Goal: Task Accomplishment & Management: Manage account settings

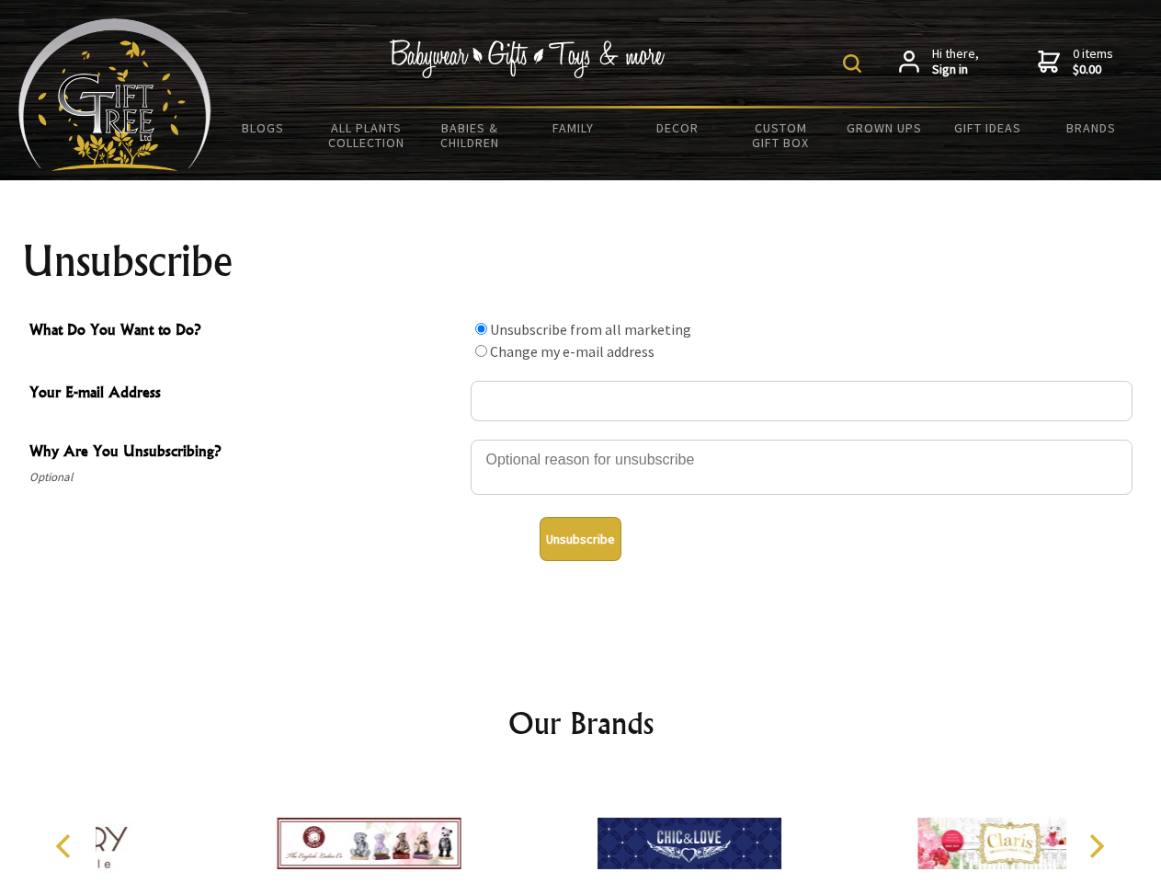
click at [855, 63] on img at bounding box center [852, 63] width 18 height 18
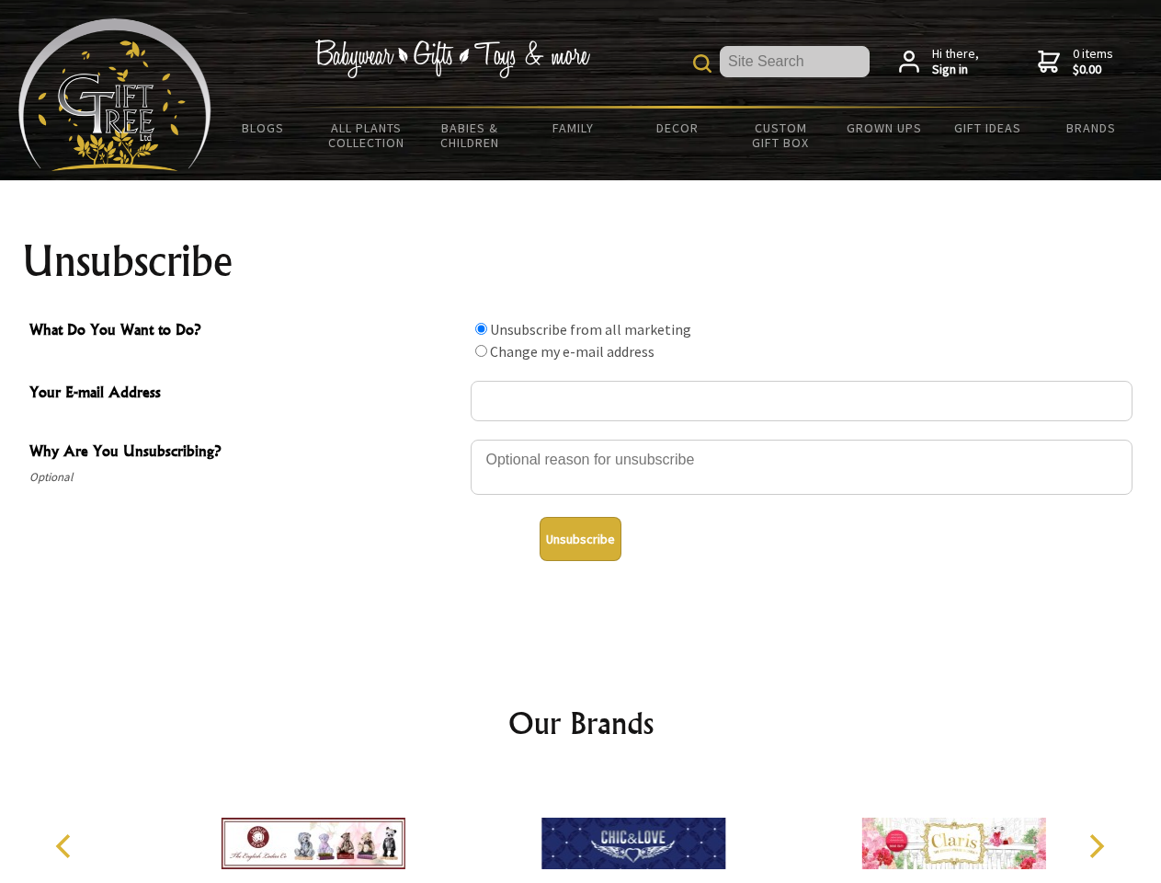
click at [581, 439] on div at bounding box center [802, 470] width 662 height 64
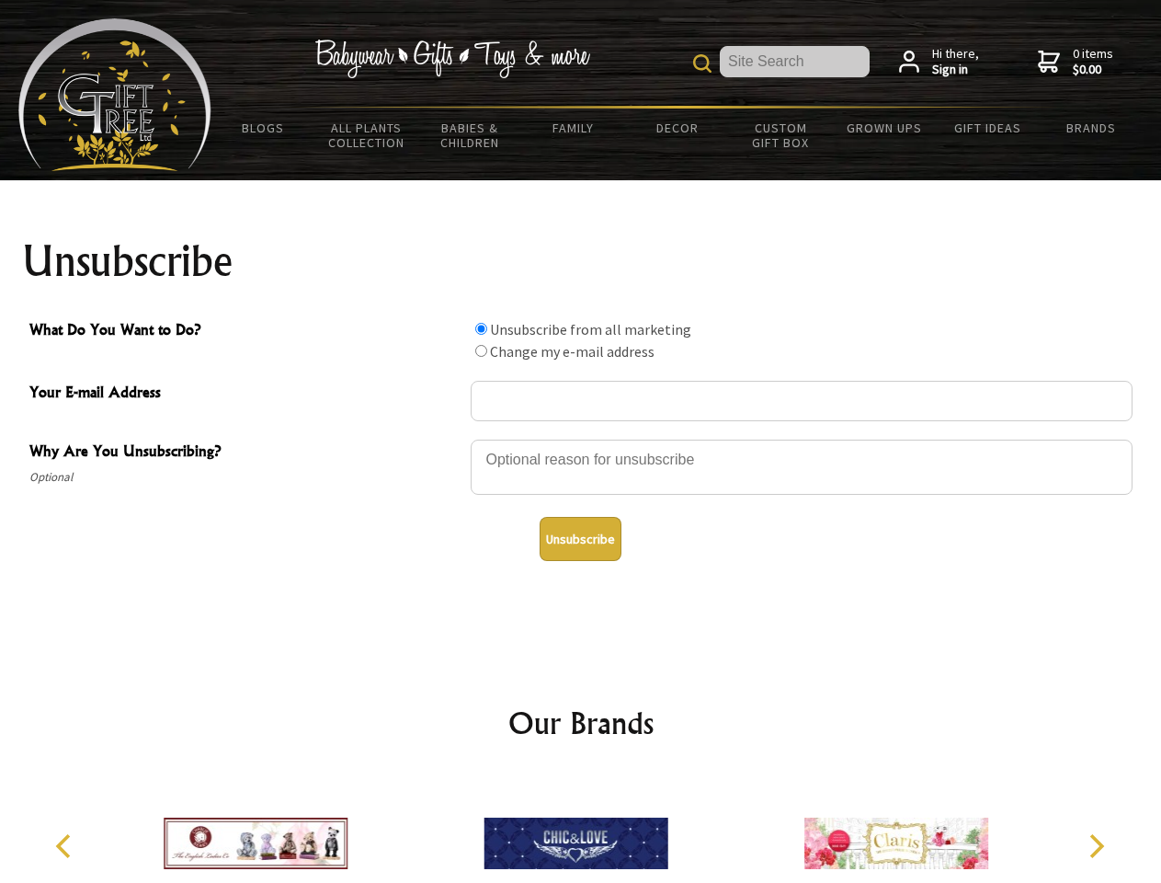
click at [481, 328] on input "What Do You Want to Do?" at bounding box center [481, 329] width 12 height 12
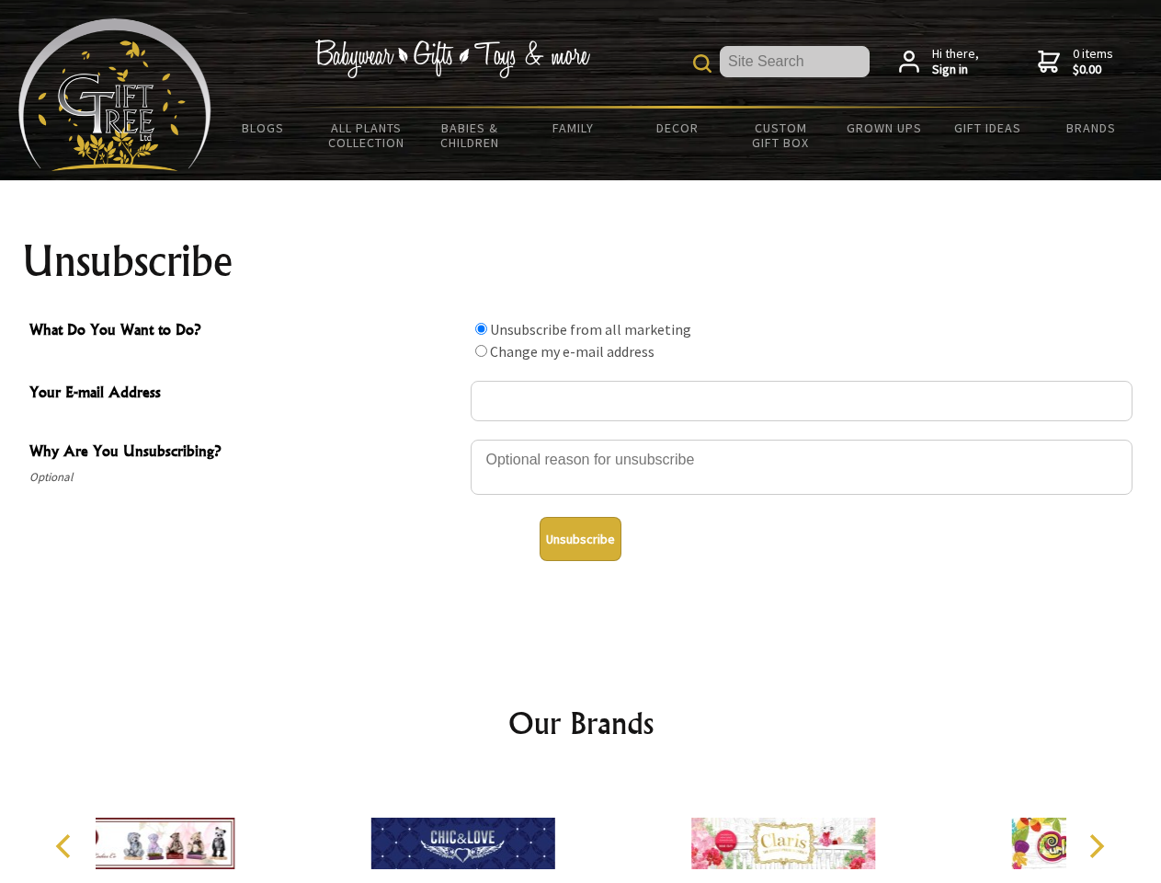
click at [481, 350] on input "What Do You Want to Do?" at bounding box center [481, 351] width 12 height 12
radio input "true"
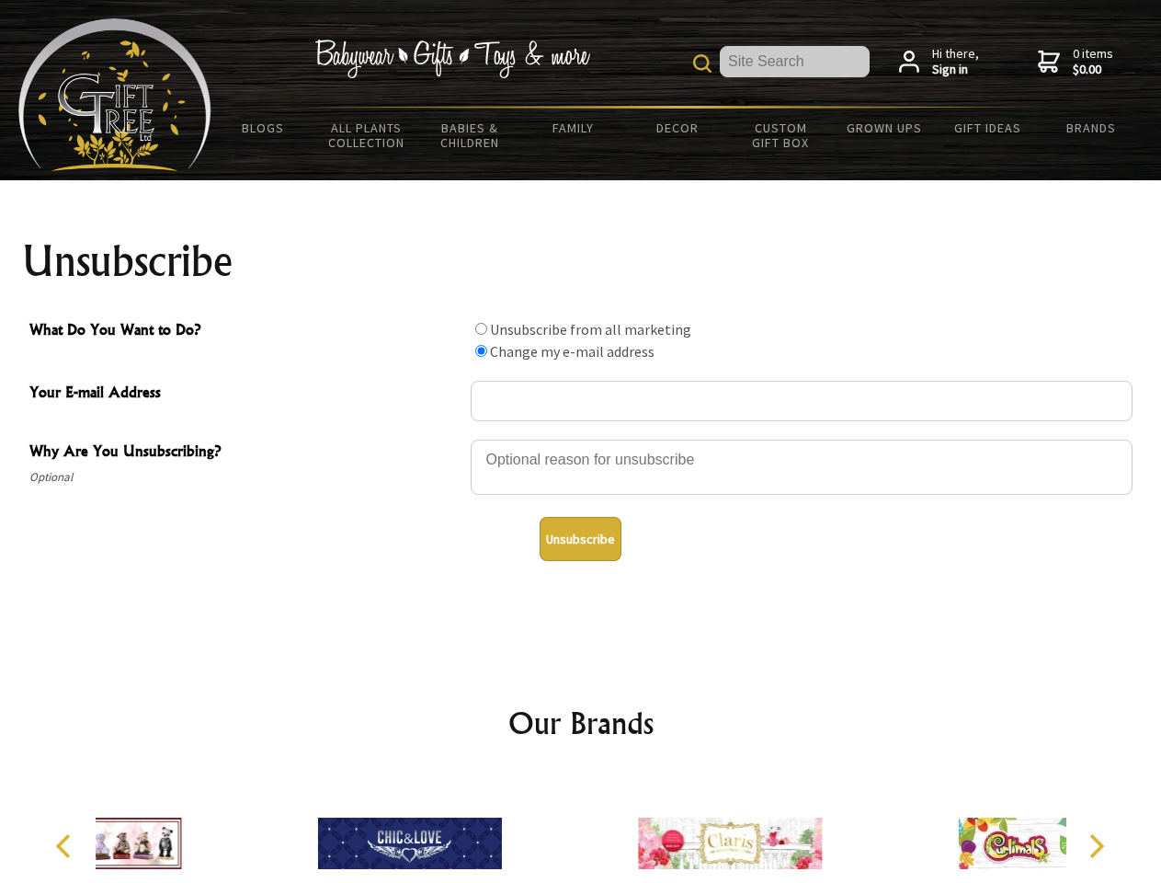
click at [580, 539] on button "Unsubscribe" at bounding box center [581, 539] width 82 height 44
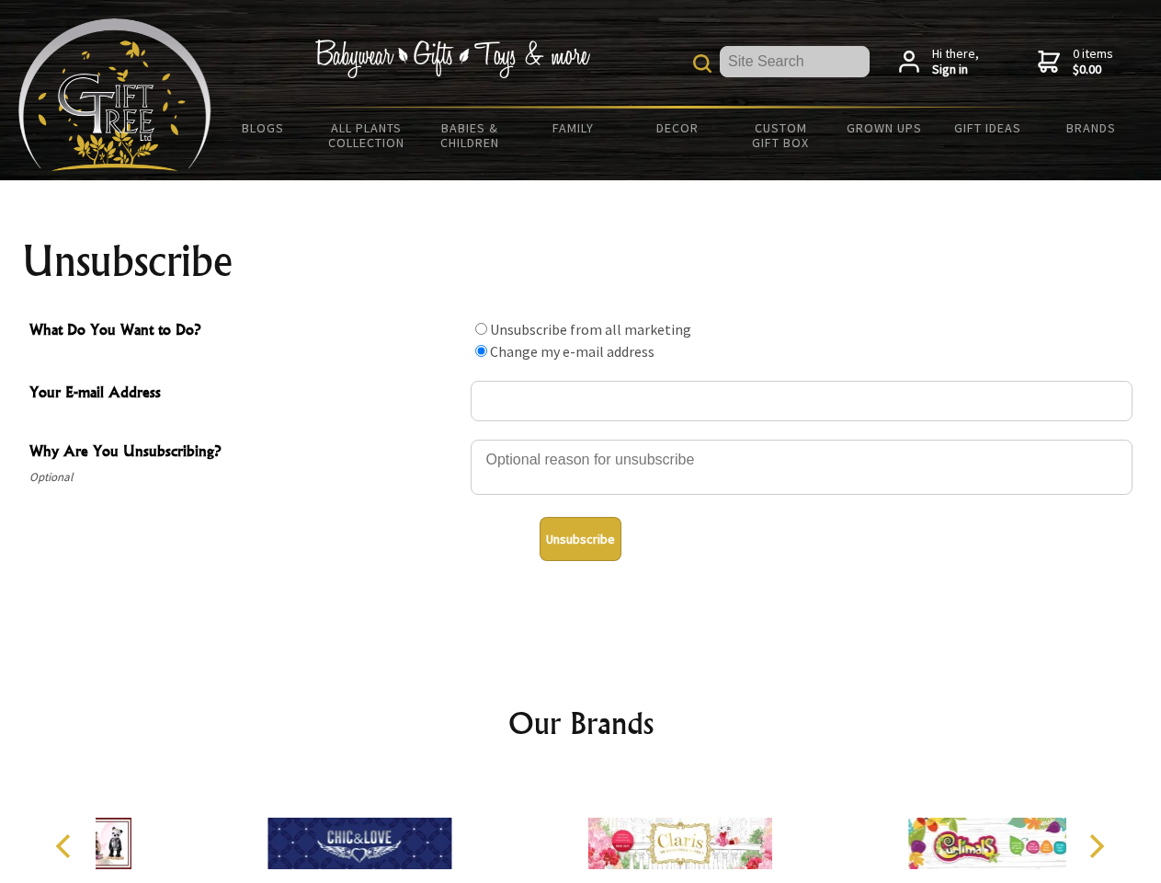
click at [66, 846] on icon "Previous" at bounding box center [65, 846] width 24 height 24
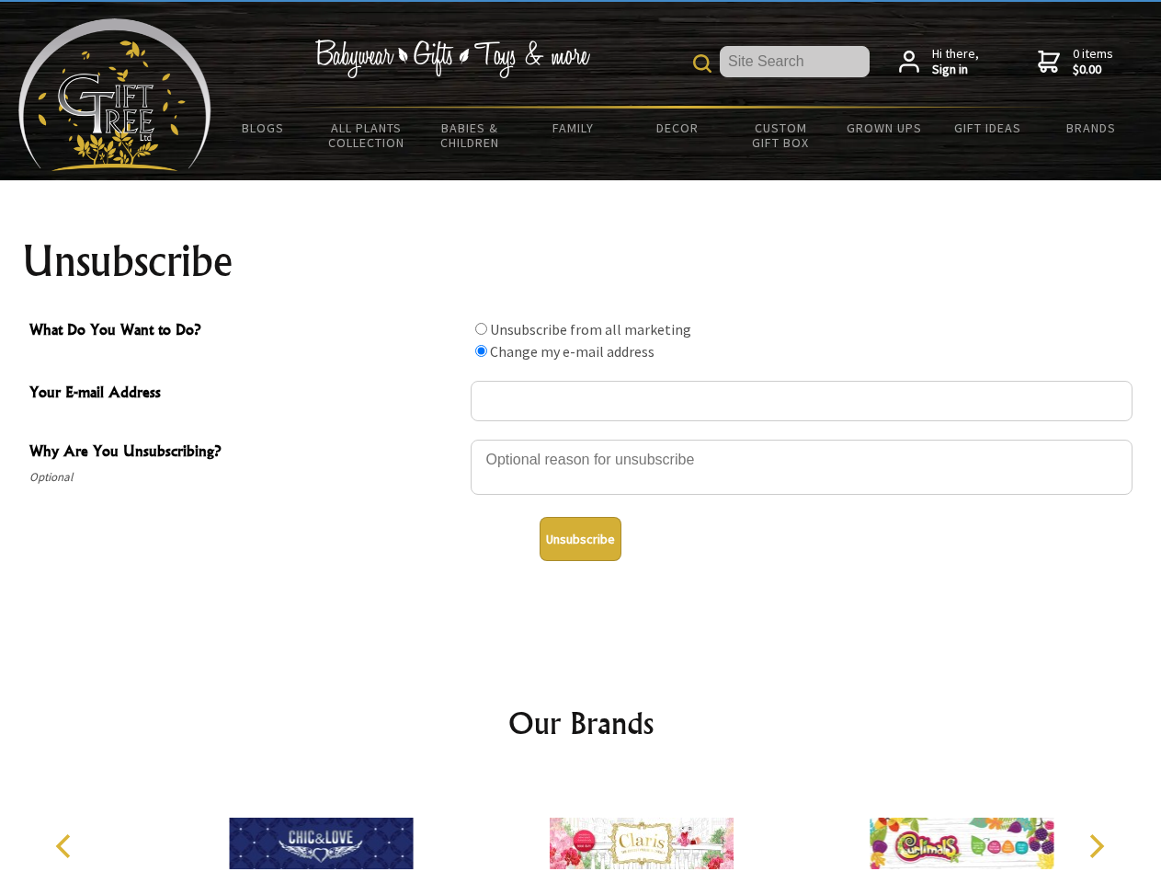
click at [1096, 846] on icon "Next" at bounding box center [1095, 846] width 24 height 24
